Goal: Task Accomplishment & Management: Manage account settings

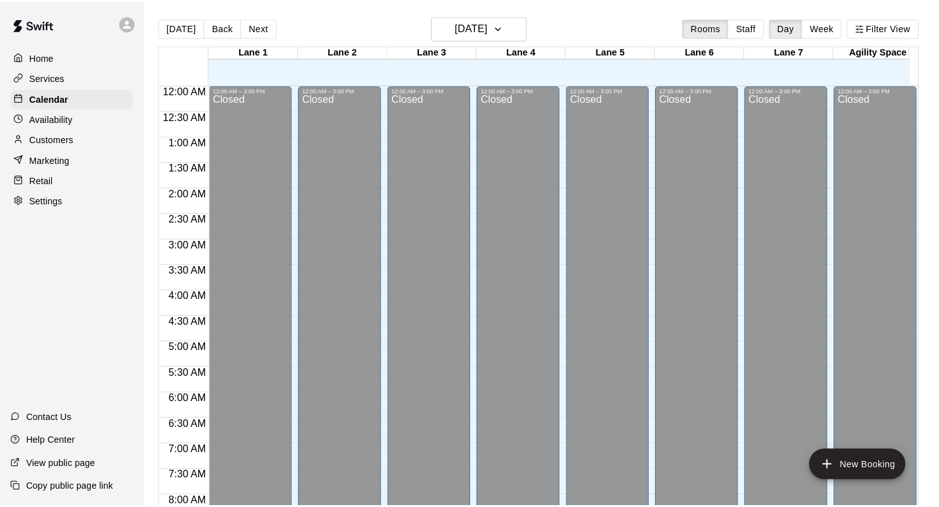
scroll to position [734, 0]
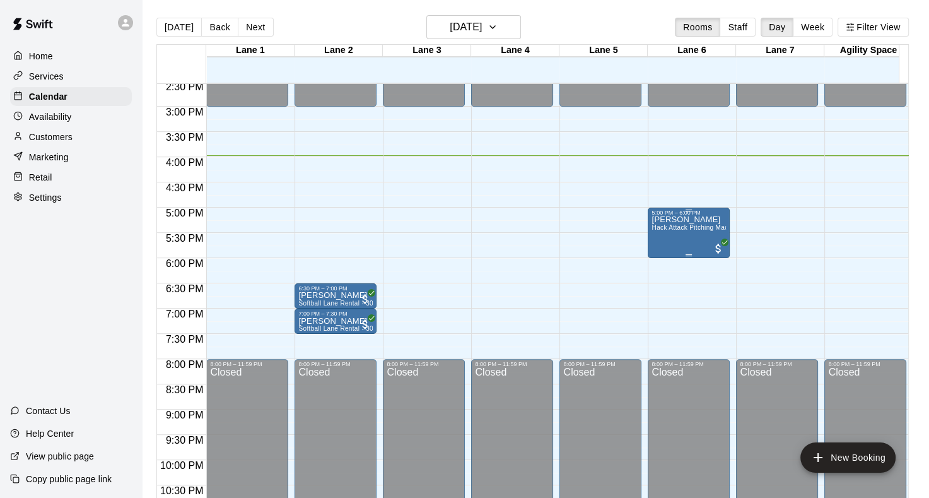
click at [667, 230] on span "Hack Attack Pitching Machine Lane Rental - Baseball" at bounding box center [732, 227] width 160 height 7
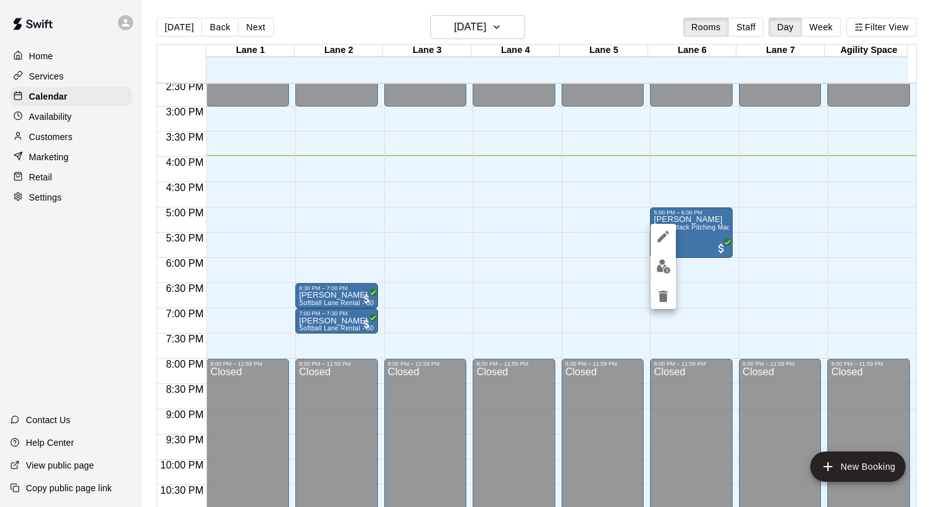
click at [626, 228] on div at bounding box center [469, 253] width 939 height 507
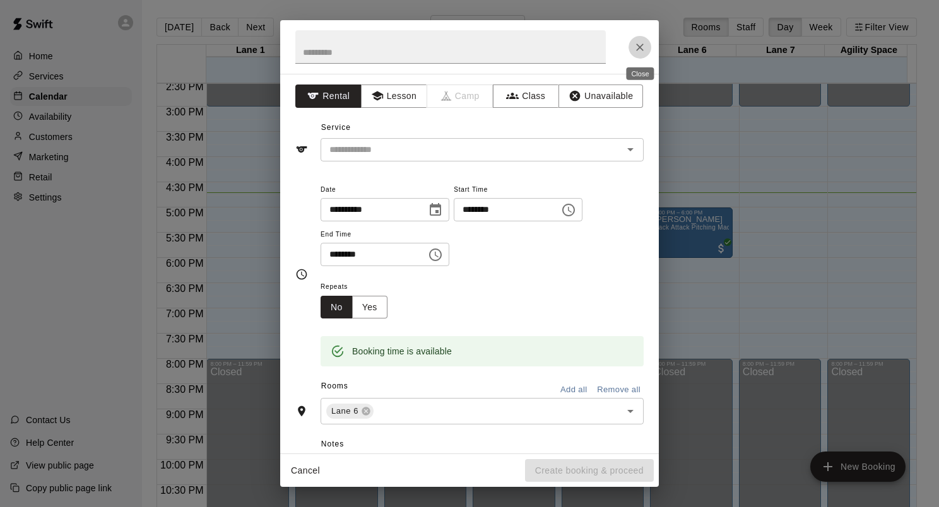
click at [643, 38] on button "Close" at bounding box center [639, 47] width 23 height 23
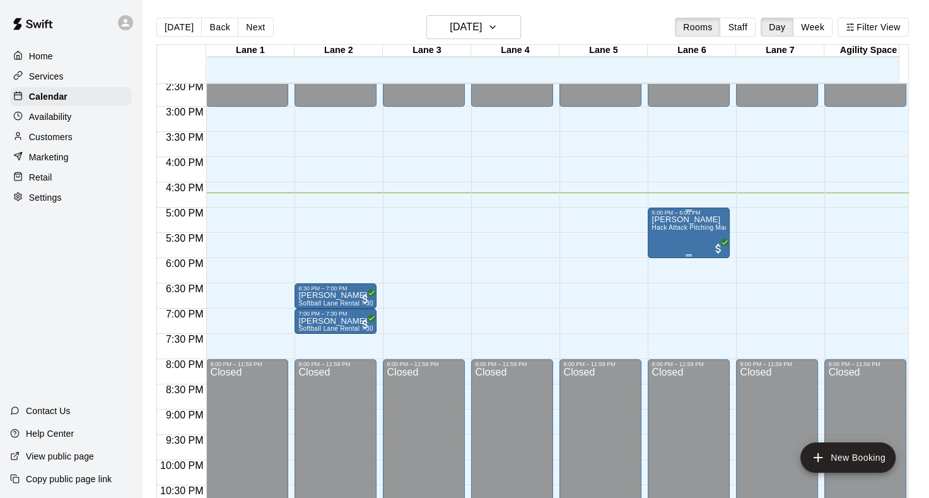
click at [727, 235] on div "5:00 PM – 6:00 PM [PERSON_NAME] Hack Attack Pitching Machine Lane Rental - Base…" at bounding box center [689, 233] width 82 height 50
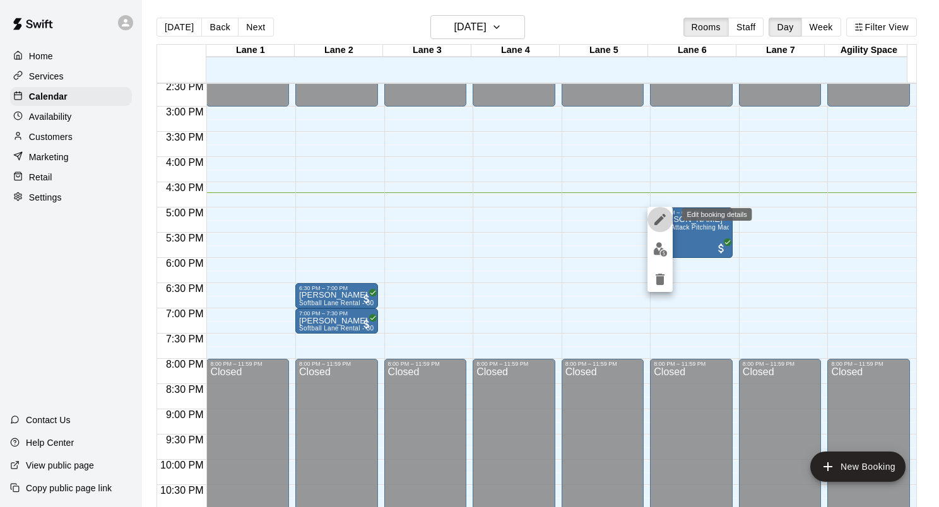
click at [657, 218] on icon "edit" at bounding box center [659, 219] width 15 height 15
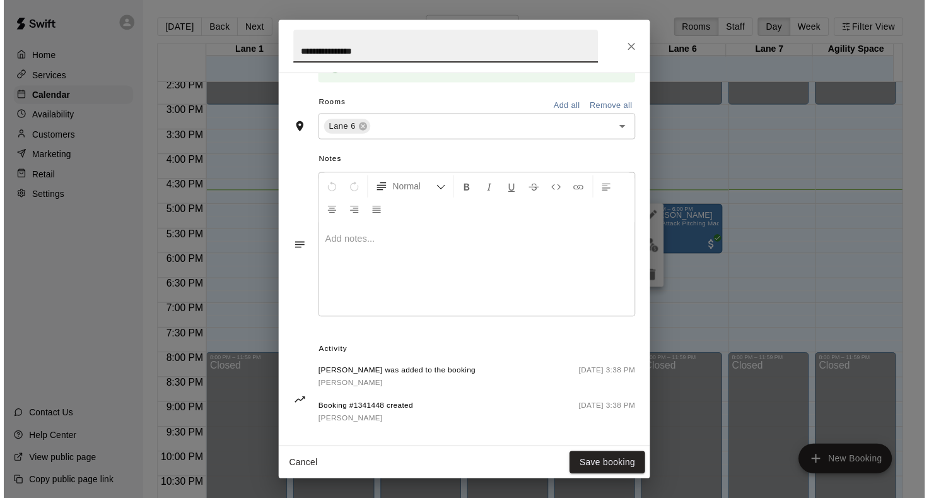
scroll to position [295, 0]
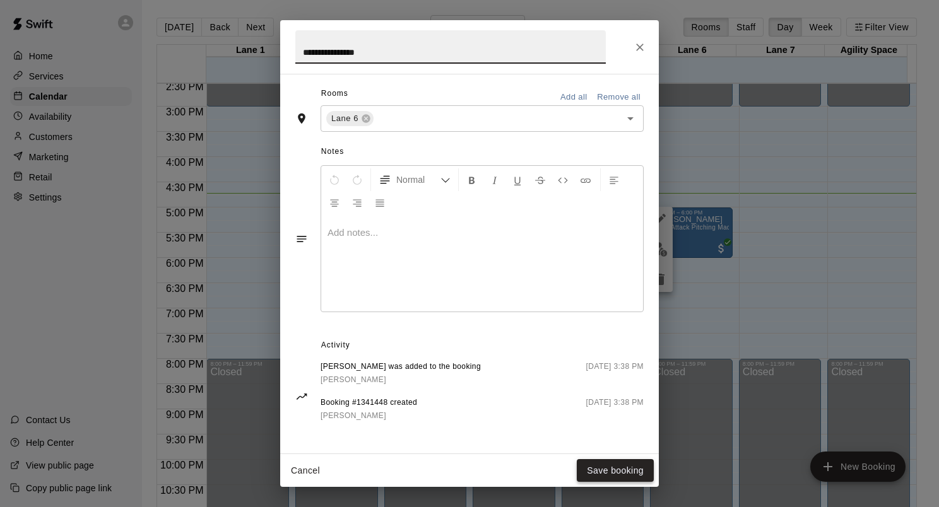
click at [598, 464] on button "Save booking" at bounding box center [615, 470] width 77 height 23
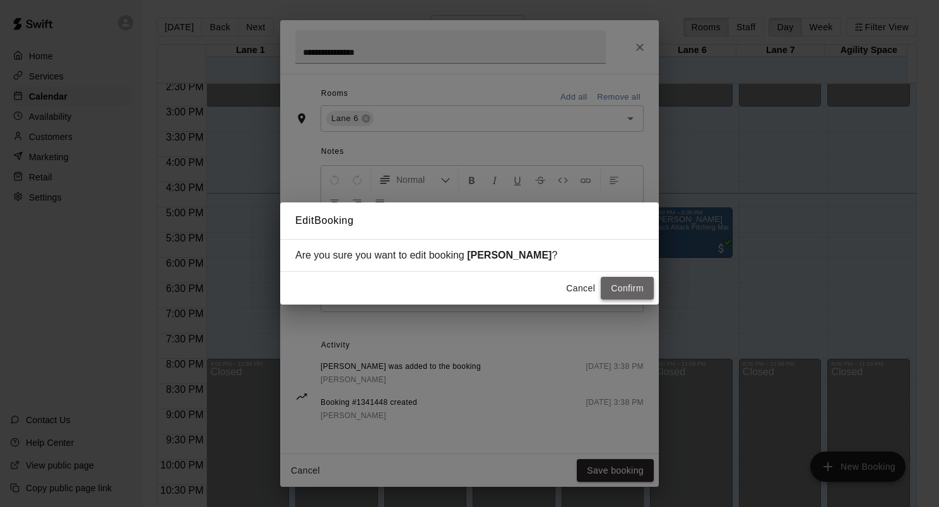
click at [640, 291] on button "Confirm" at bounding box center [627, 288] width 53 height 23
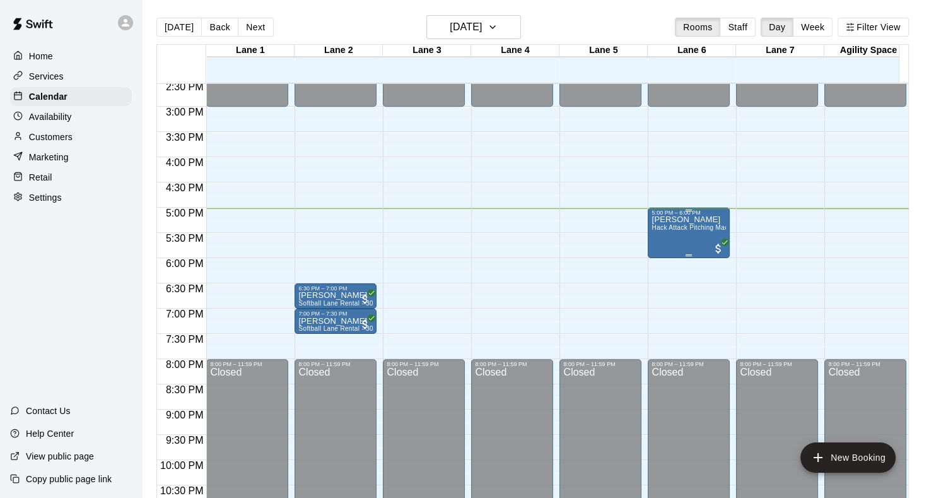
click at [695, 230] on span "Hack Attack Pitching Machine Lane Rental - Baseball" at bounding box center [732, 227] width 160 height 7
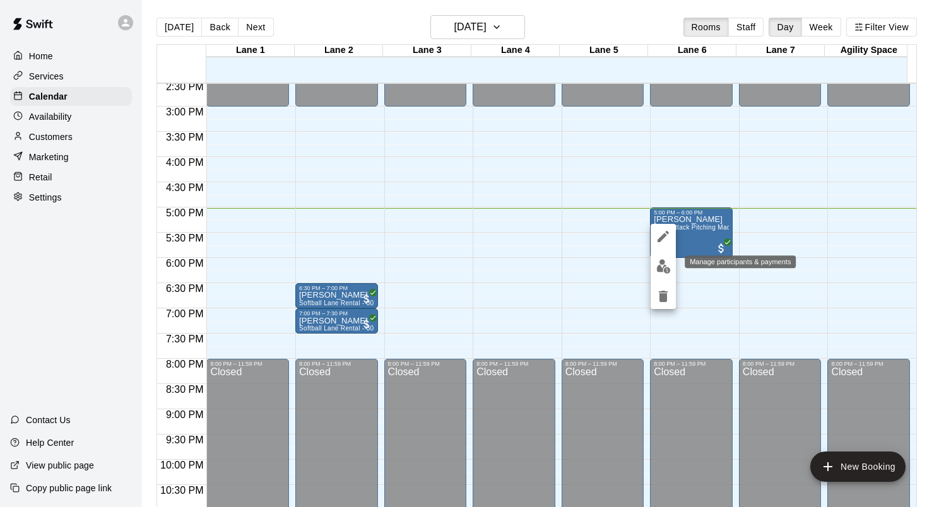
click at [663, 261] on img "edit" at bounding box center [663, 266] width 15 height 15
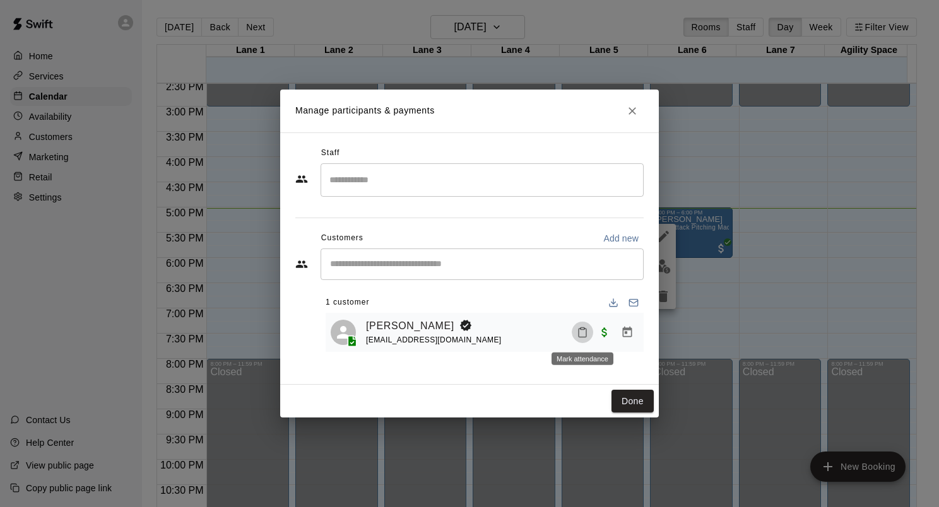
click at [581, 334] on icon "Mark attendance" at bounding box center [582, 332] width 11 height 11
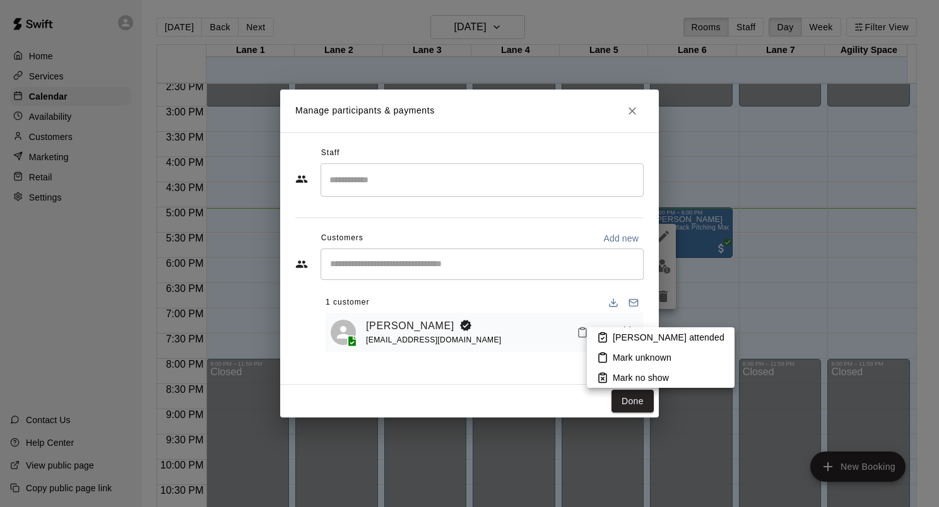
click at [616, 346] on li "[PERSON_NAME] attended" at bounding box center [661, 337] width 148 height 20
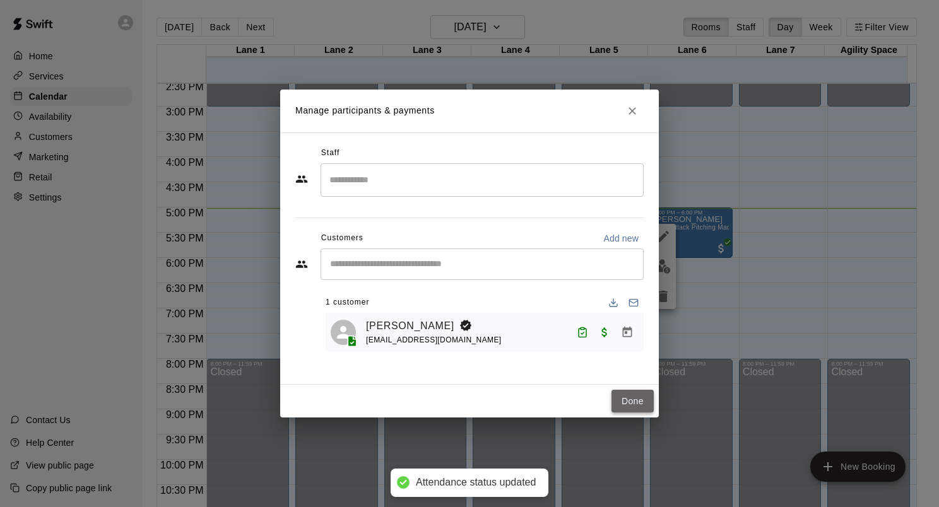
click at [636, 399] on button "Done" at bounding box center [632, 401] width 42 height 23
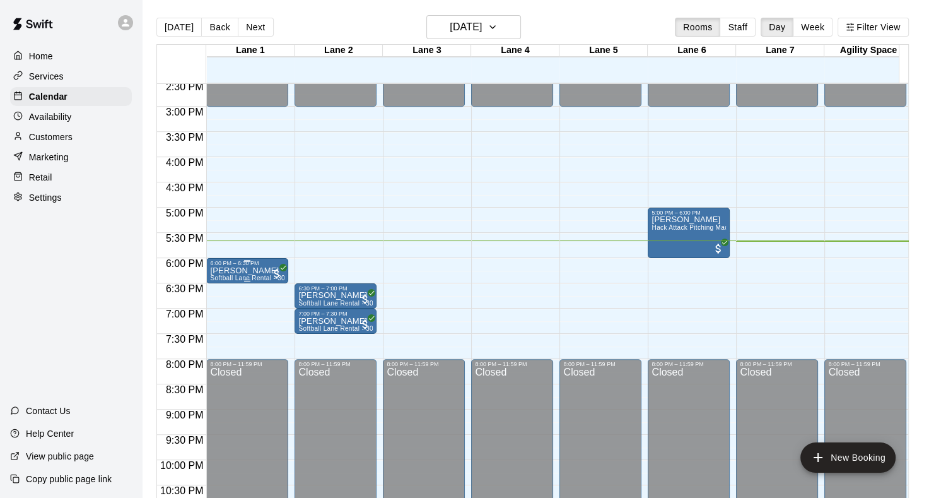
click at [263, 271] on p "[PERSON_NAME]" at bounding box center [247, 271] width 74 height 0
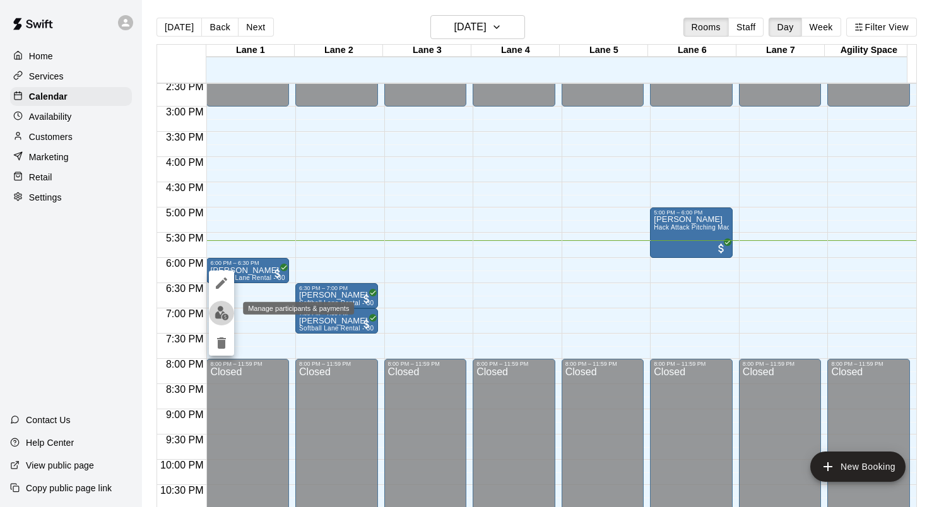
click at [214, 313] on img "edit" at bounding box center [221, 313] width 15 height 15
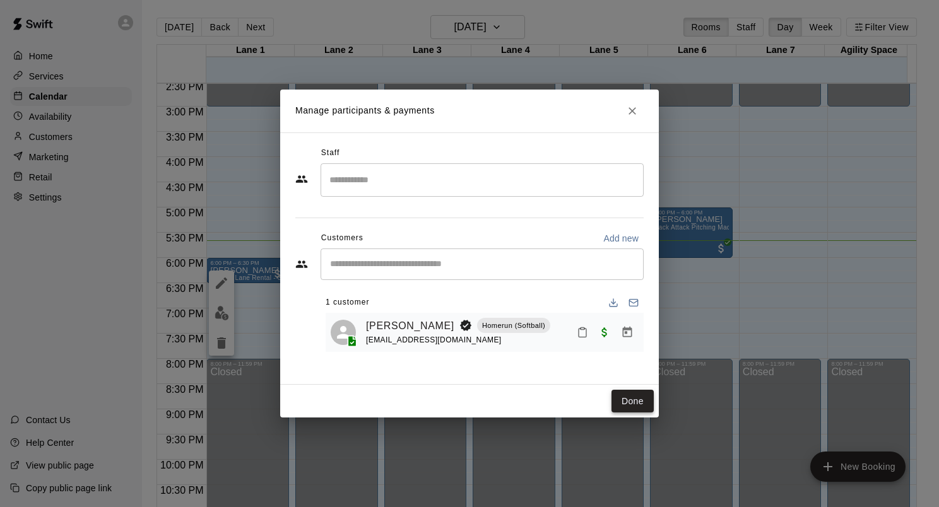
click at [636, 405] on button "Done" at bounding box center [632, 401] width 42 height 23
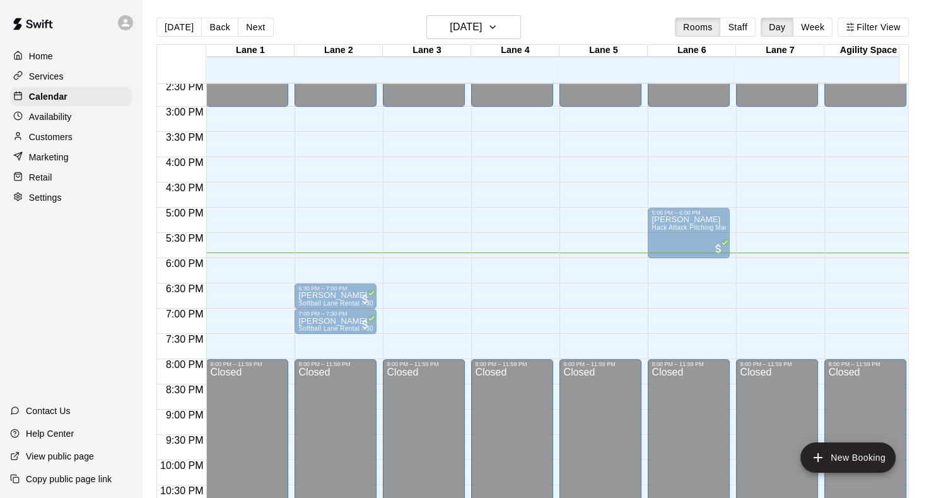
click at [252, 274] on span "Softball Lane Rental - 30 Minutes" at bounding box center [260, 277] width 100 height 7
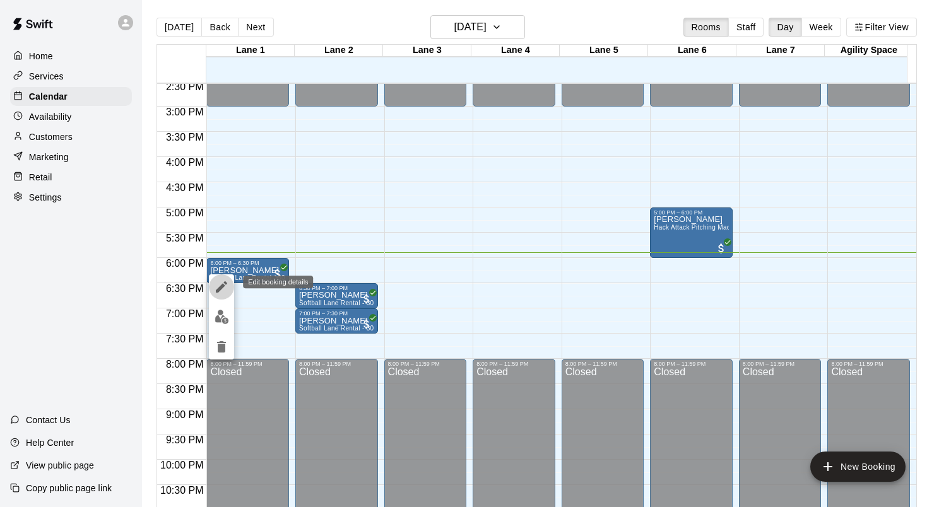
click at [214, 294] on icon "edit" at bounding box center [221, 286] width 15 height 15
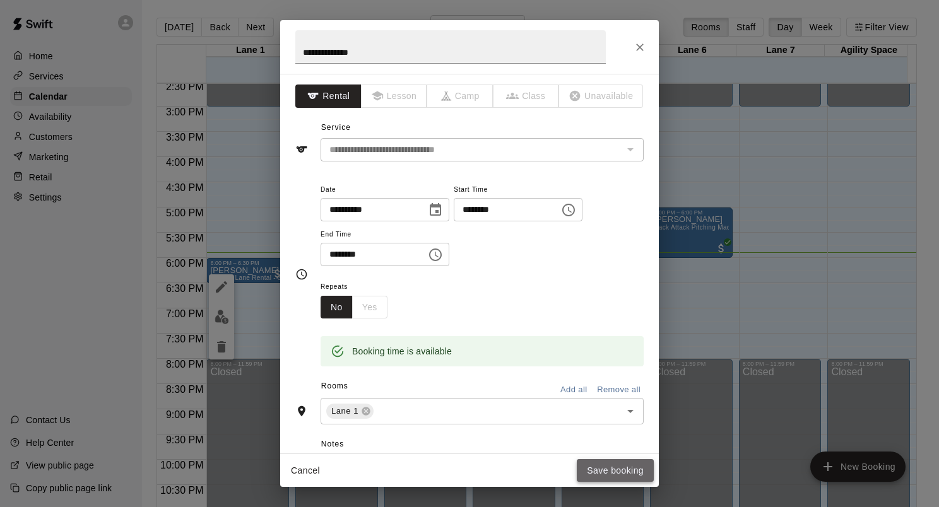
click at [624, 473] on button "Save booking" at bounding box center [615, 470] width 77 height 23
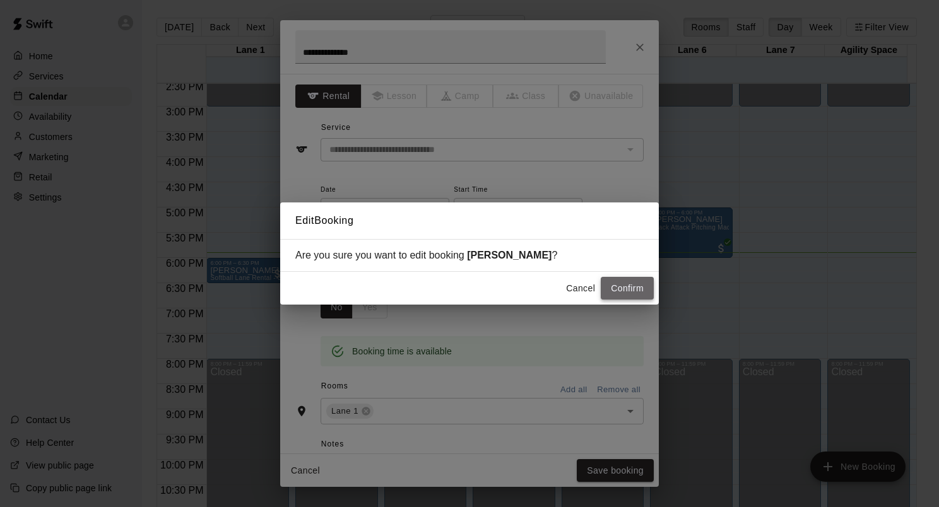
click at [623, 295] on button "Confirm" at bounding box center [627, 288] width 53 height 23
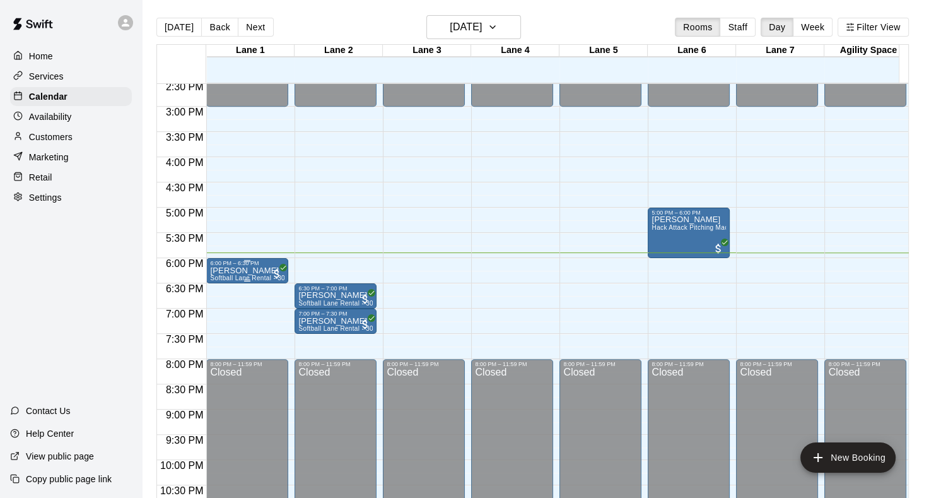
click at [264, 271] on p "[PERSON_NAME]" at bounding box center [247, 271] width 74 height 0
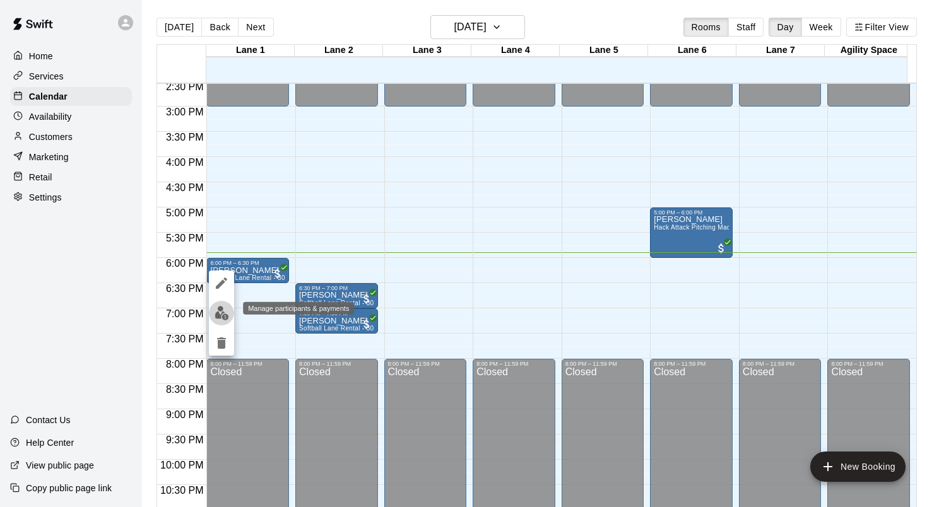
click at [227, 314] on img "edit" at bounding box center [221, 313] width 15 height 15
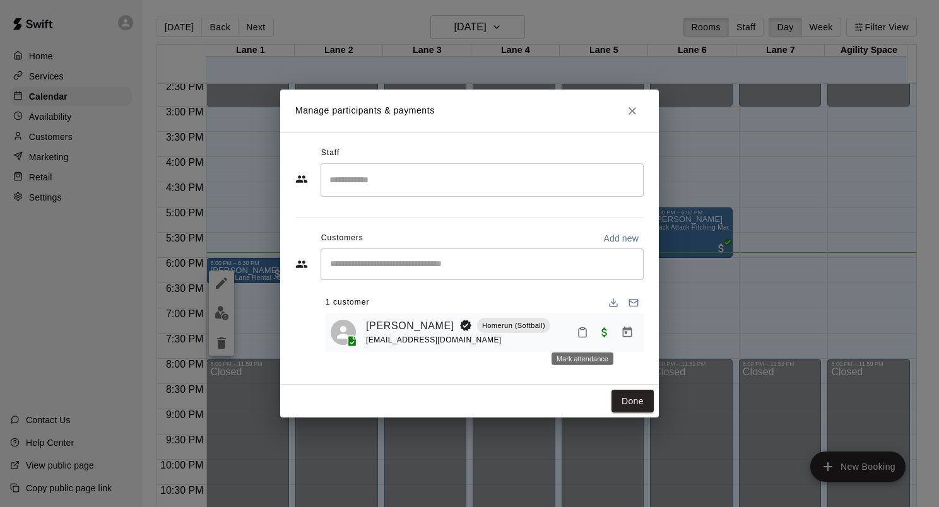
click at [588, 340] on button "Mark attendance" at bounding box center [582, 332] width 21 height 21
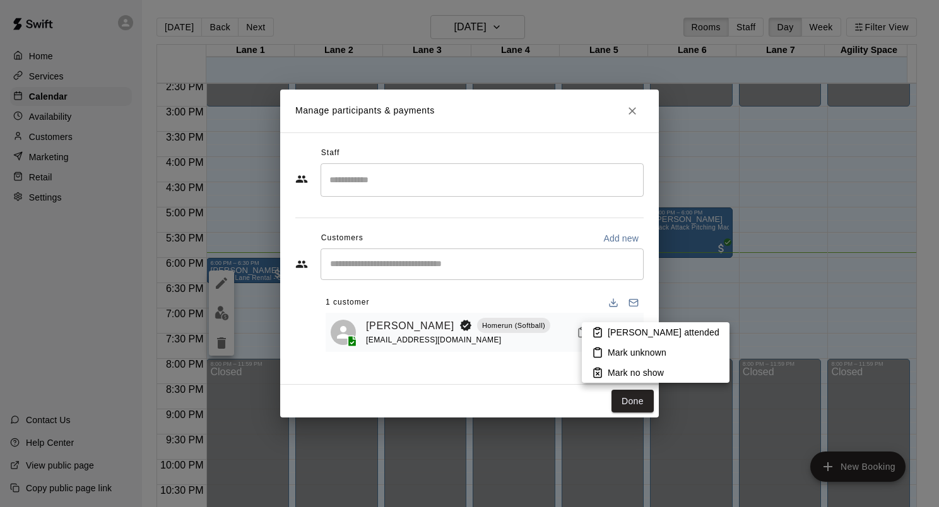
click at [596, 336] on icon at bounding box center [597, 332] width 11 height 11
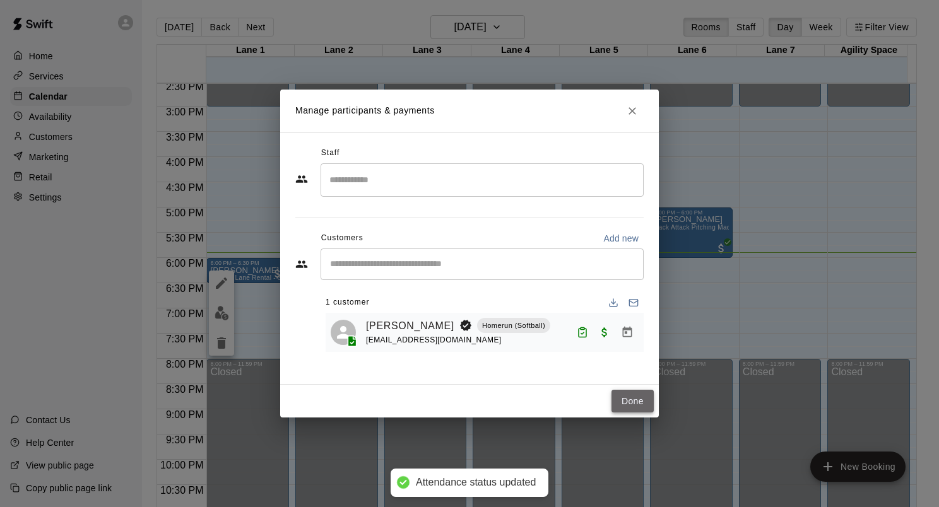
click at [638, 396] on button "Done" at bounding box center [632, 401] width 42 height 23
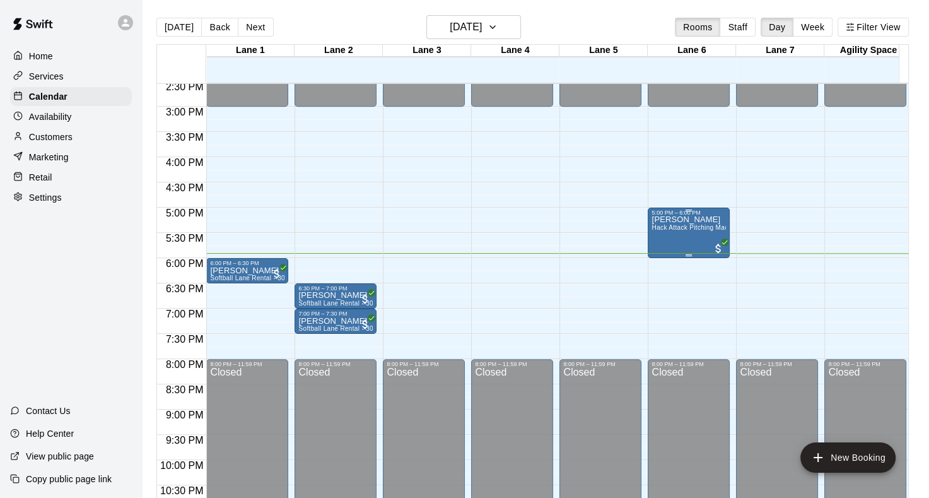
click at [690, 237] on div "[PERSON_NAME] Hack Attack Pitching Machine Lane Rental - Baseball" at bounding box center [689, 465] width 74 height 498
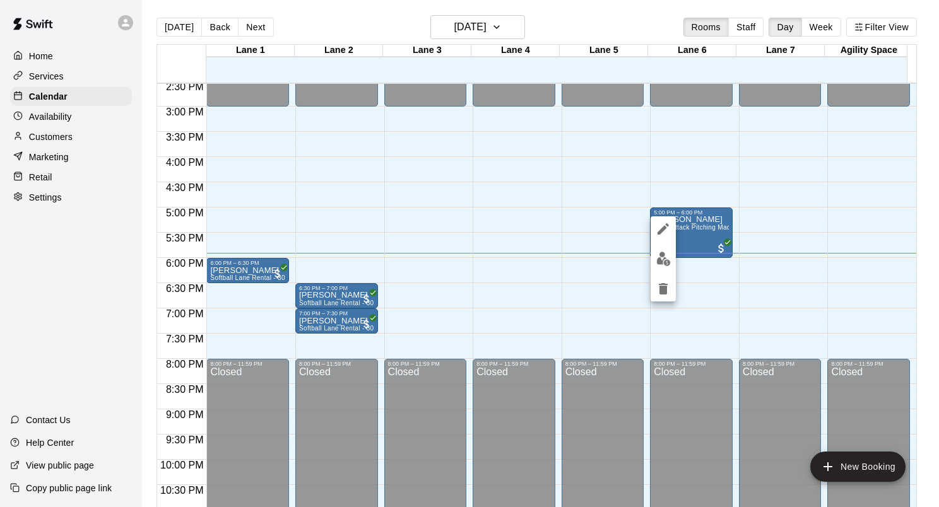
click at [744, 279] on div at bounding box center [469, 253] width 939 height 507
